Goal: Task Accomplishment & Management: Manage account settings

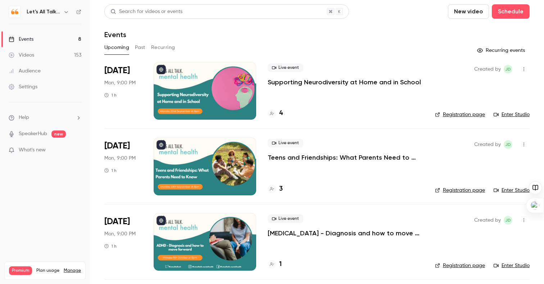
click at [65, 13] on icon "button" at bounding box center [66, 12] width 6 height 6
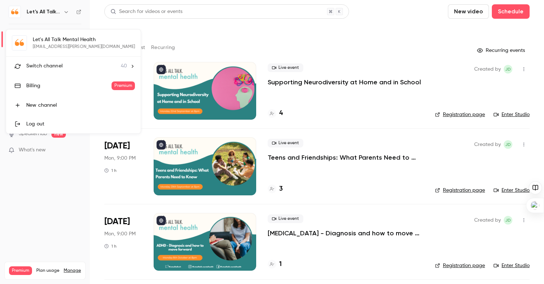
click at [72, 67] on div "Switch channel 40" at bounding box center [76, 66] width 101 height 8
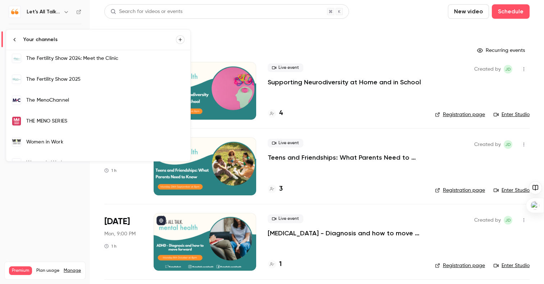
scroll to position [640, 0]
click at [56, 98] on div "The MenoChannel" at bounding box center [105, 100] width 158 height 7
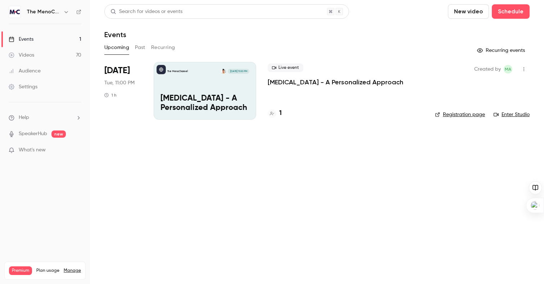
click at [194, 77] on div "The MenoChannel [DATE] 11:00 PM [MEDICAL_DATA] - A Personalized Approach" at bounding box center [205, 91] width 103 height 58
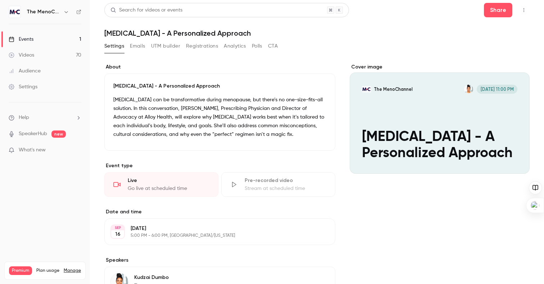
scroll to position [2, 0]
click at [517, 156] on button "The MenoChannel [DATE] 11:00 PM [MEDICAL_DATA] - A Personalized Approach" at bounding box center [517, 160] width 14 height 14
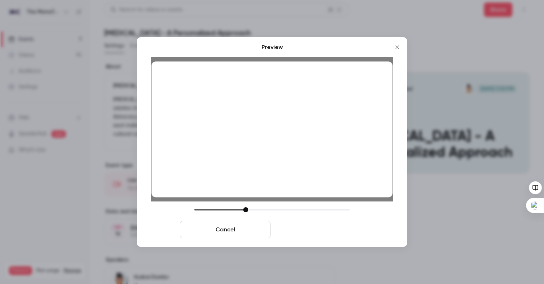
click at [339, 223] on button "Save cover" at bounding box center [319, 229] width 91 height 17
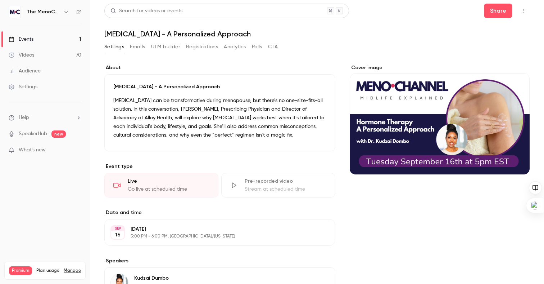
scroll to position [0, 0]
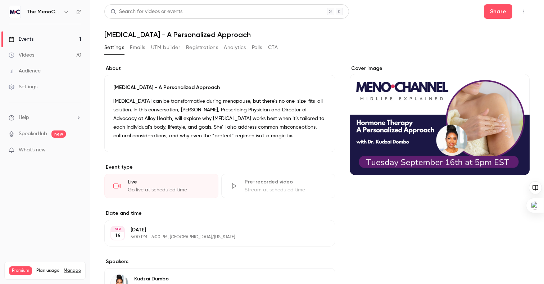
click at [65, 38] on link "Events 1" at bounding box center [45, 39] width 90 height 16
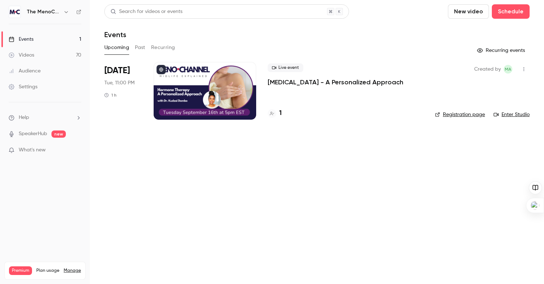
click at [226, 95] on div at bounding box center [205, 91] width 103 height 58
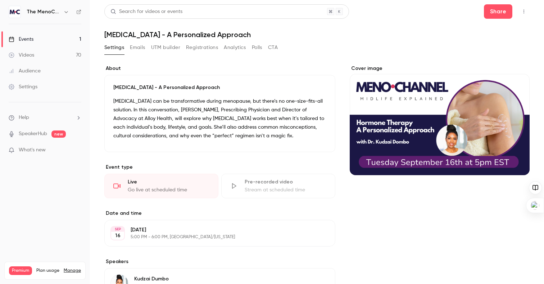
click at [114, 100] on p "[MEDICAL_DATA] can be transformative during menopause, but there’s no one-size-…" at bounding box center [219, 118] width 213 height 43
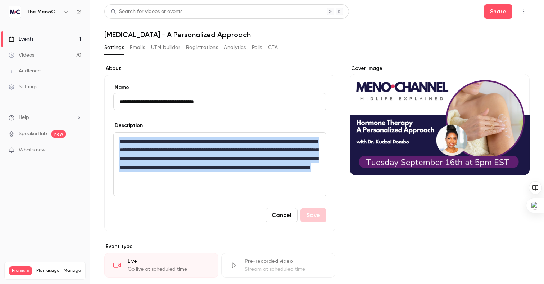
drag, startPoint x: 119, startPoint y: 139, endPoint x: 162, endPoint y: 185, distance: 63.2
click at [162, 185] on div "**********" at bounding box center [220, 164] width 212 height 63
copy p "**********"
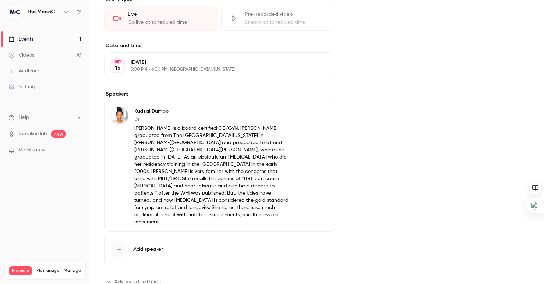
scroll to position [251, 0]
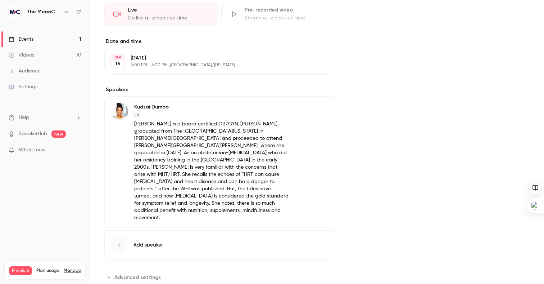
click at [134, 124] on p "[PERSON_NAME] is a board certified OB/GYN. [PERSON_NAME] graduated from The [GE…" at bounding box center [211, 170] width 154 height 101
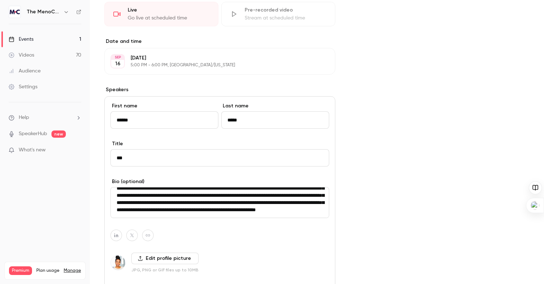
scroll to position [58, 0]
drag, startPoint x: 117, startPoint y: 194, endPoint x: 180, endPoint y: 214, distance: 65.9
click at [180, 214] on textarea "**********" at bounding box center [220, 202] width 219 height 31
click at [32, 40] on div "Events" at bounding box center [21, 39] width 25 height 7
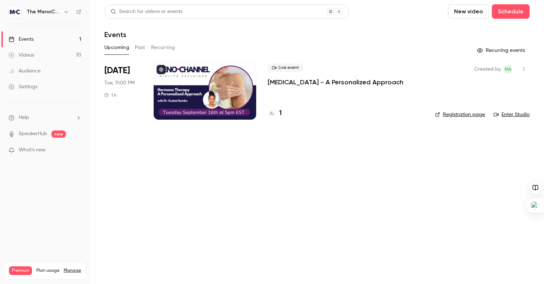
click at [77, 12] on icon at bounding box center [79, 12] width 4 height 4
